Goal: Transaction & Acquisition: Purchase product/service

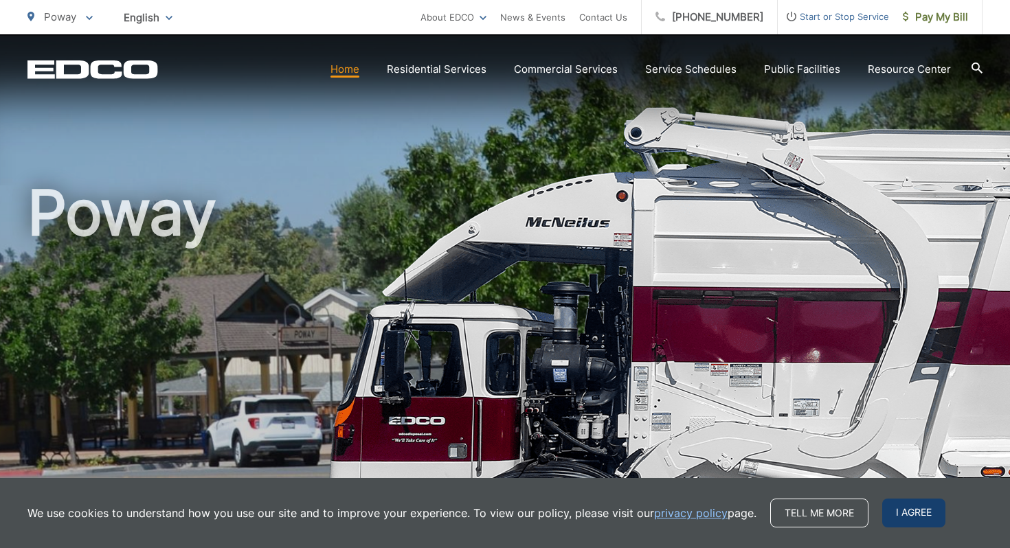
click at [912, 520] on span "I agree" at bounding box center [914, 513] width 63 height 29
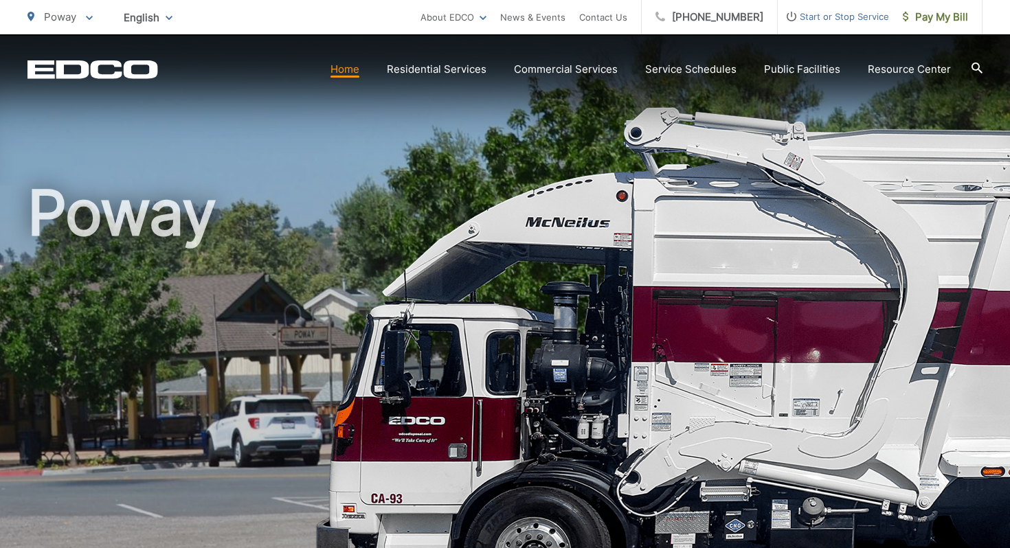
click at [356, 69] on link "Home" at bounding box center [345, 69] width 29 height 16
click at [935, 19] on span "Pay My Bill" at bounding box center [935, 17] width 65 height 16
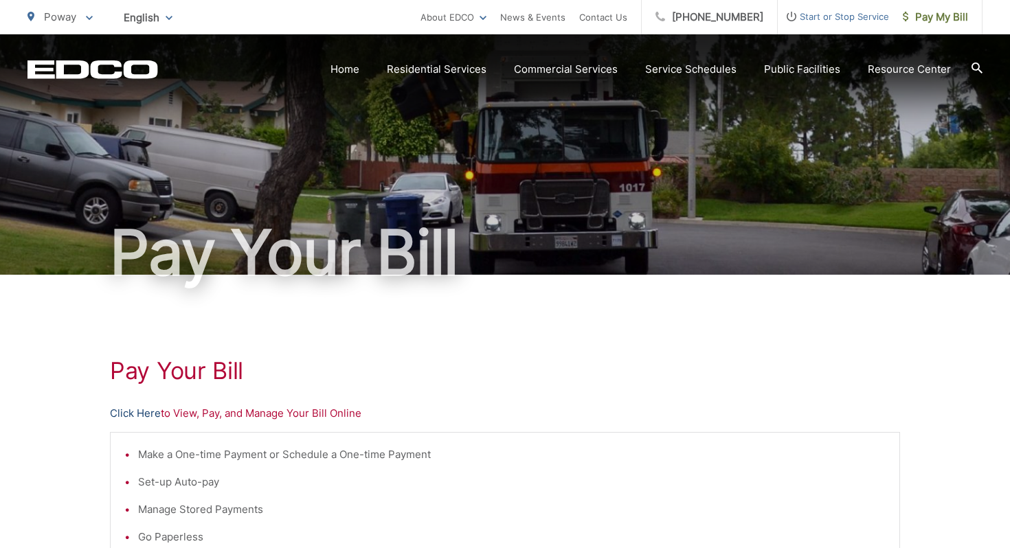
click at [131, 412] on link "Click Here" at bounding box center [135, 414] width 51 height 16
